Goal: Information Seeking & Learning: Learn about a topic

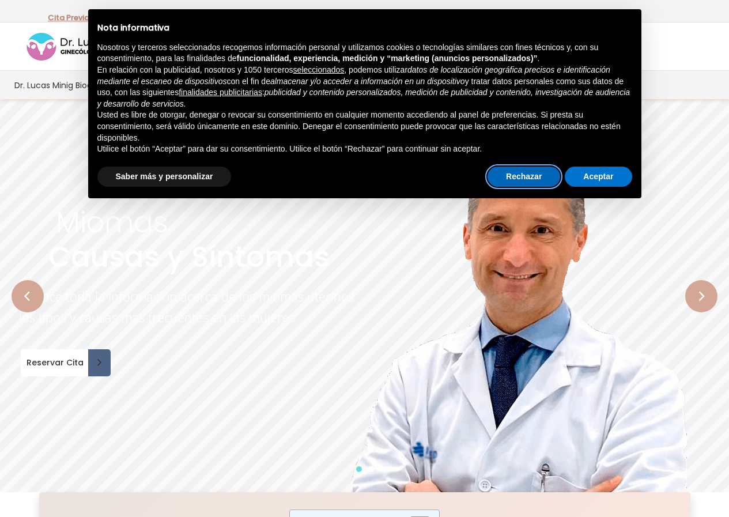
click at [532, 178] on button "Rechazar" at bounding box center [524, 177] width 73 height 21
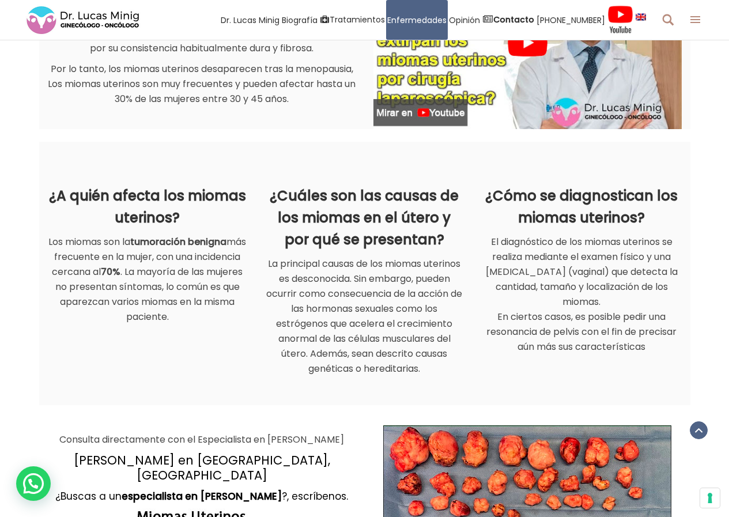
scroll to position [807, 0]
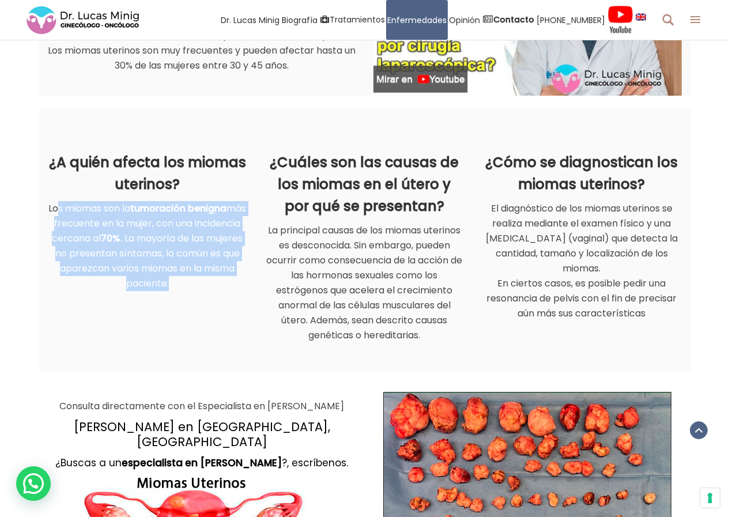
drag, startPoint x: 72, startPoint y: 206, endPoint x: 209, endPoint y: 283, distance: 157.2
click at [209, 283] on p "Los miomas son la tumoración benigna más frecuente en la mujer, con una inciden…" at bounding box center [148, 246] width 200 height 90
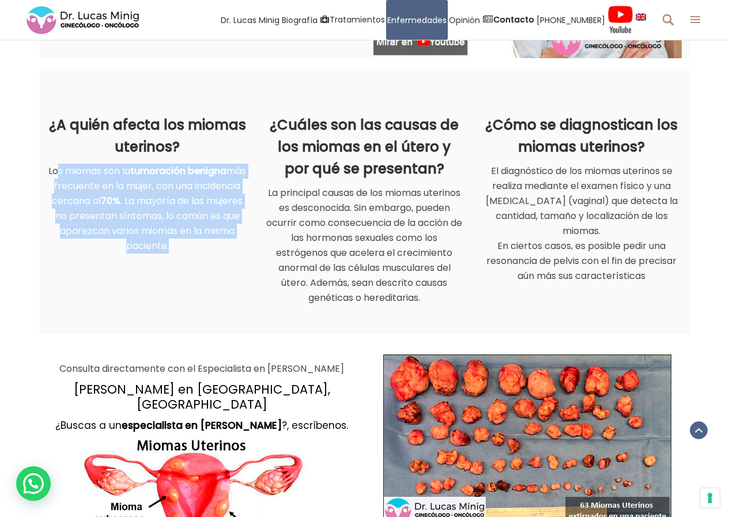
scroll to position [865, 0]
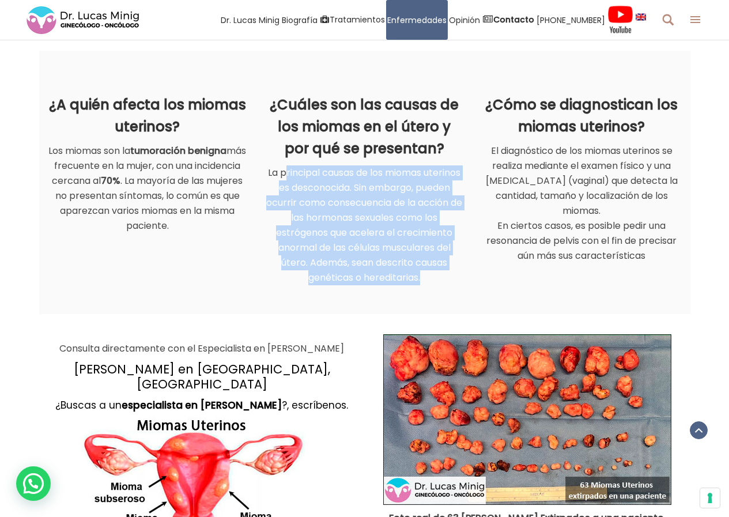
drag, startPoint x: 281, startPoint y: 174, endPoint x: 433, endPoint y: 273, distance: 181.2
click at [433, 273] on p "La principal causas de los miomas uterinos es desconocida. Sin embargo, pueden …" at bounding box center [365, 225] width 200 height 120
drag, startPoint x: 494, startPoint y: 152, endPoint x: 653, endPoint y: 257, distance: 190.6
click at [653, 257] on p "El diagnóstico de los miomas uterinos se realiza mediante el examen físico y un…" at bounding box center [582, 204] width 200 height 120
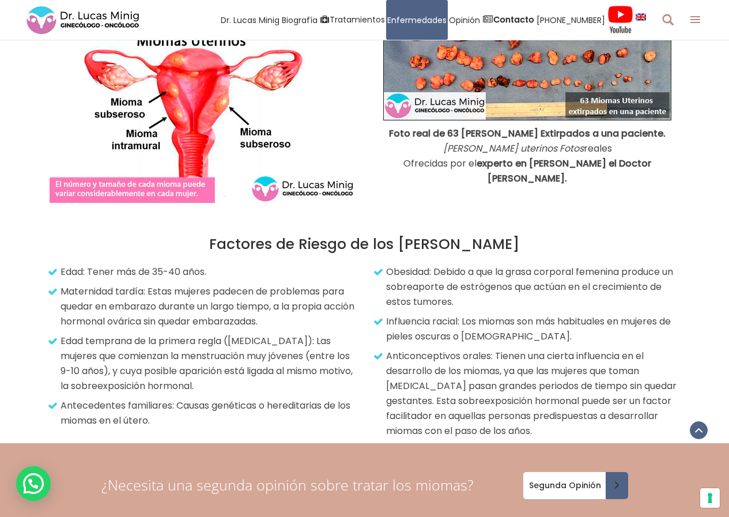
scroll to position [1268, 0]
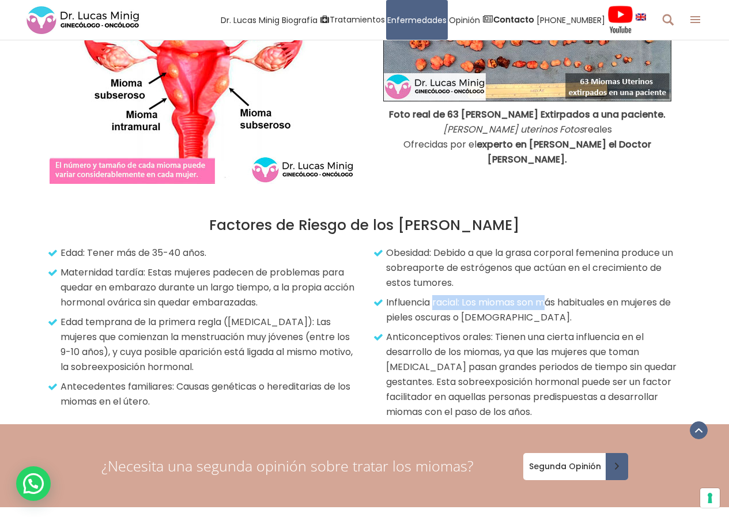
drag, startPoint x: 452, startPoint y: 284, endPoint x: 551, endPoint y: 282, distance: 98.6
click at [551, 295] on p "Influencia racial: Los miomas son más habituales en mujeres de pieles oscuras o…" at bounding box center [529, 310] width 306 height 30
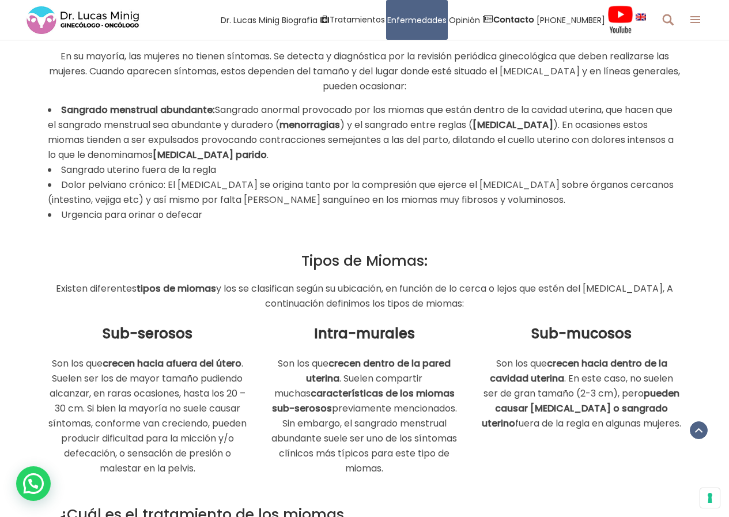
scroll to position [1787, 0]
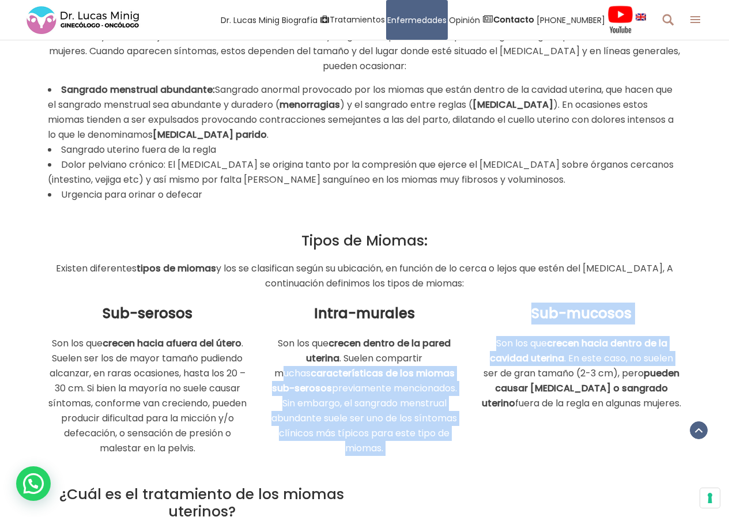
drag, startPoint x: 284, startPoint y: 357, endPoint x: 473, endPoint y: 359, distance: 189.7
click at [473, 359] on div "Sub-serosos Son los que crecen hacia afuera del útero . Suelen ser los de mayor…" at bounding box center [364, 373] width 651 height 165
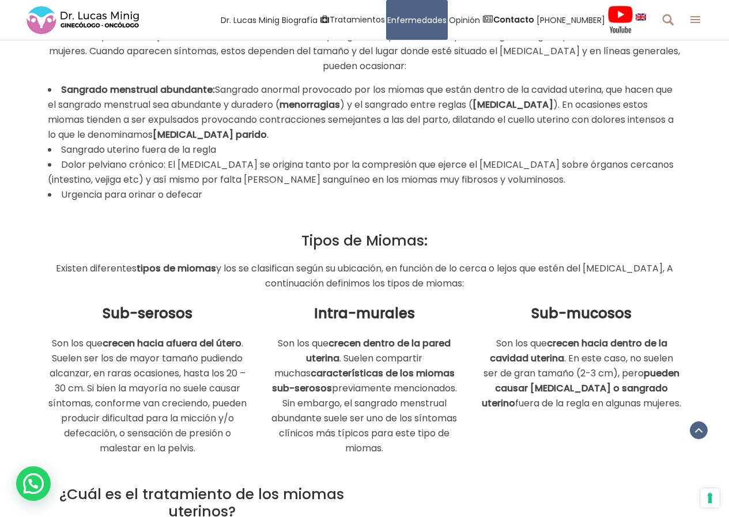
click at [479, 370] on div "Sub-mucosos Son los que crecen hacia dentro de la cavidad uterina . En este cas…" at bounding box center [581, 351] width 217 height 120
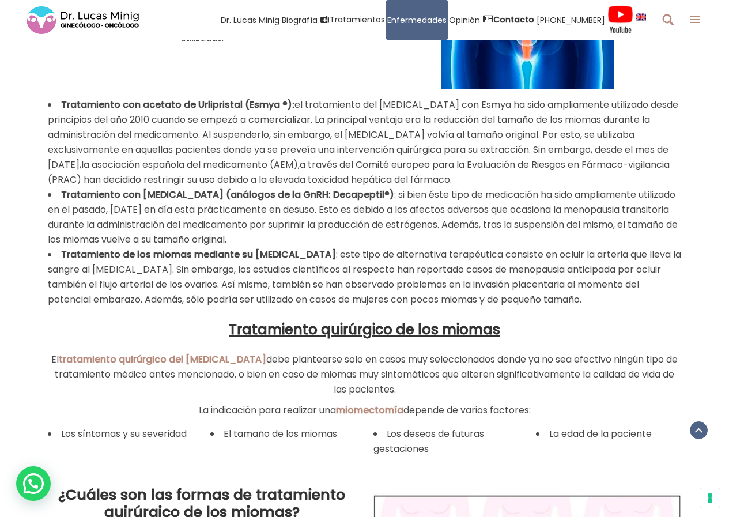
scroll to position [2882, 0]
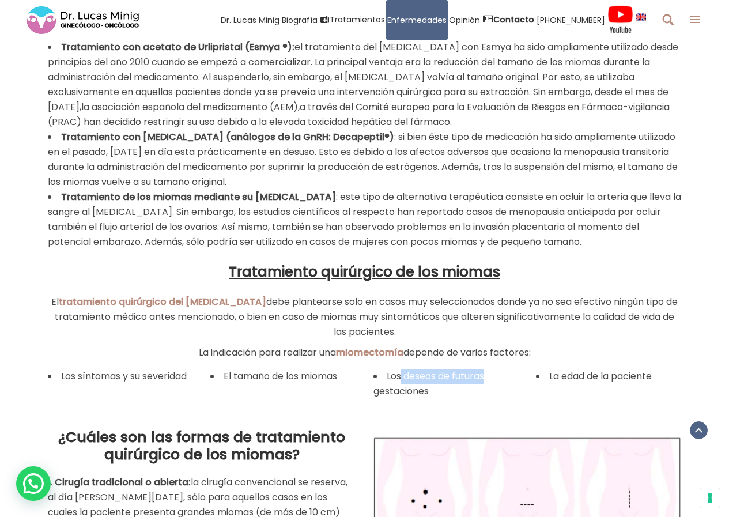
drag, startPoint x: 432, startPoint y: 359, endPoint x: 485, endPoint y: 359, distance: 52.5
click at [484, 370] on span "Los deseos de futuras gestaciones" at bounding box center [429, 384] width 111 height 28
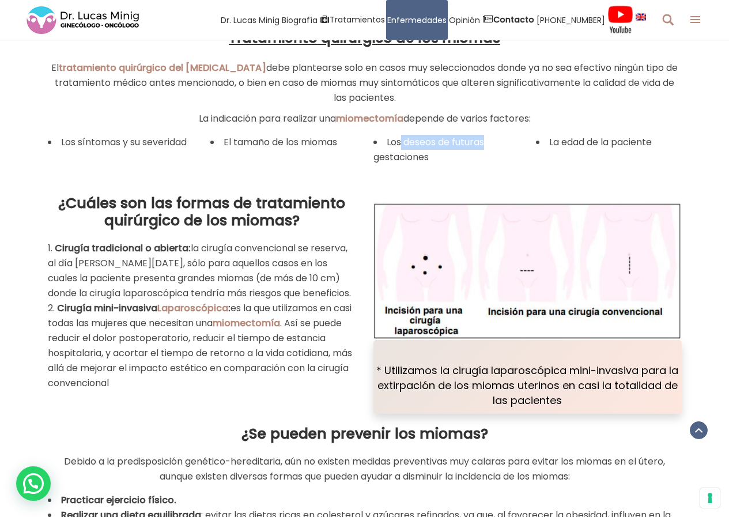
scroll to position [3171, 0]
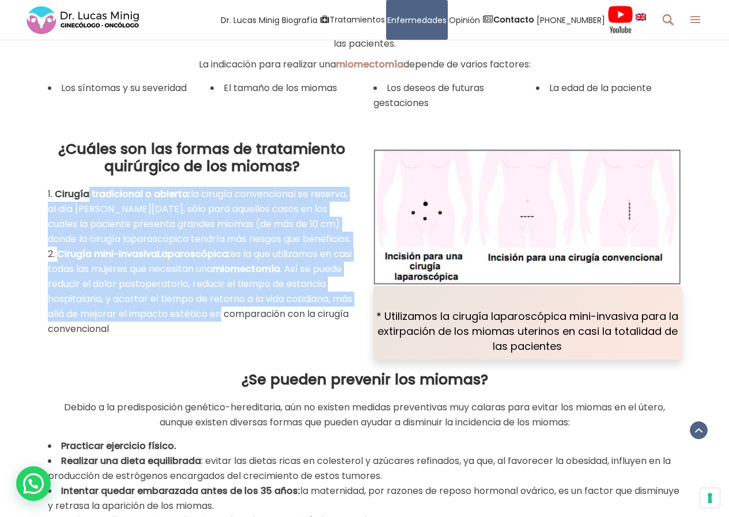
drag, startPoint x: 97, startPoint y: 179, endPoint x: 299, endPoint y: 302, distance: 236.2
click at [299, 302] on ol "Cirugía tradicional o abierta: la cirugía convencional se reserva, al día [PERS…" at bounding box center [202, 262] width 308 height 150
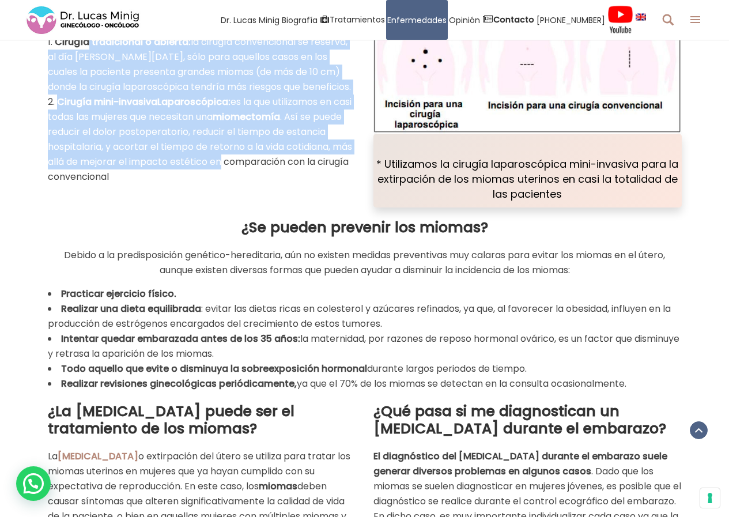
scroll to position [3344, 0]
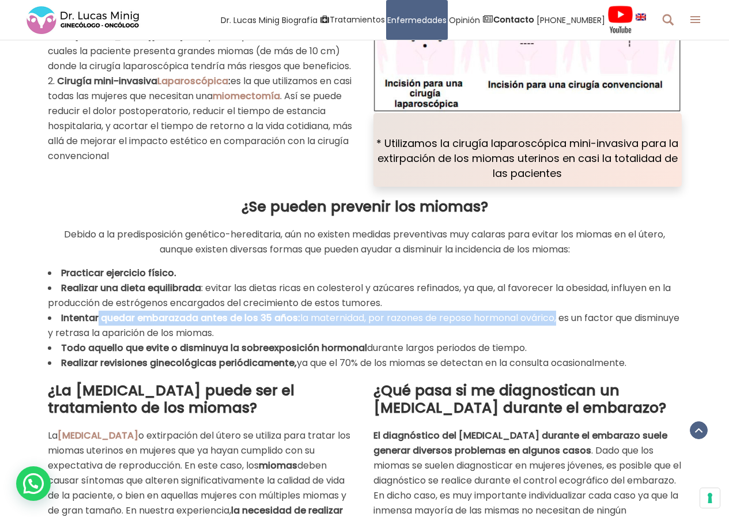
drag, startPoint x: 101, startPoint y: 298, endPoint x: 557, endPoint y: 306, distance: 456.1
click at [557, 311] on li "Intentar quedar embarazada antes de los 35 años: la maternidad, por razones de …" at bounding box center [365, 326] width 634 height 30
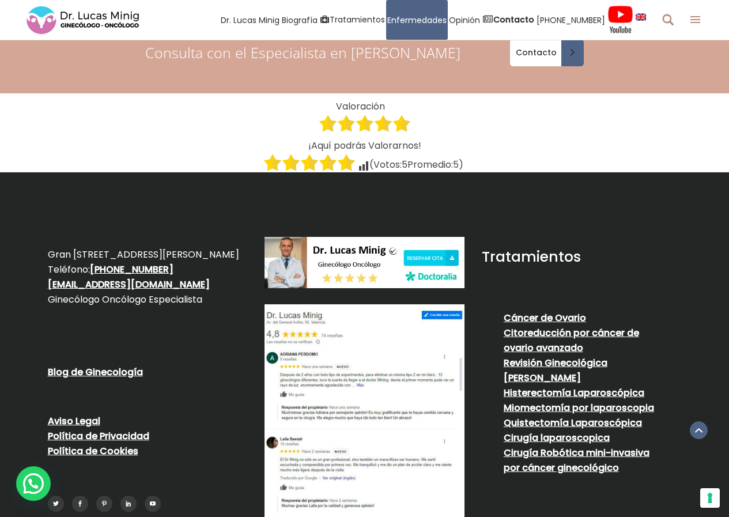
scroll to position [5477, 0]
